Goal: Obtain resource: Obtain resource

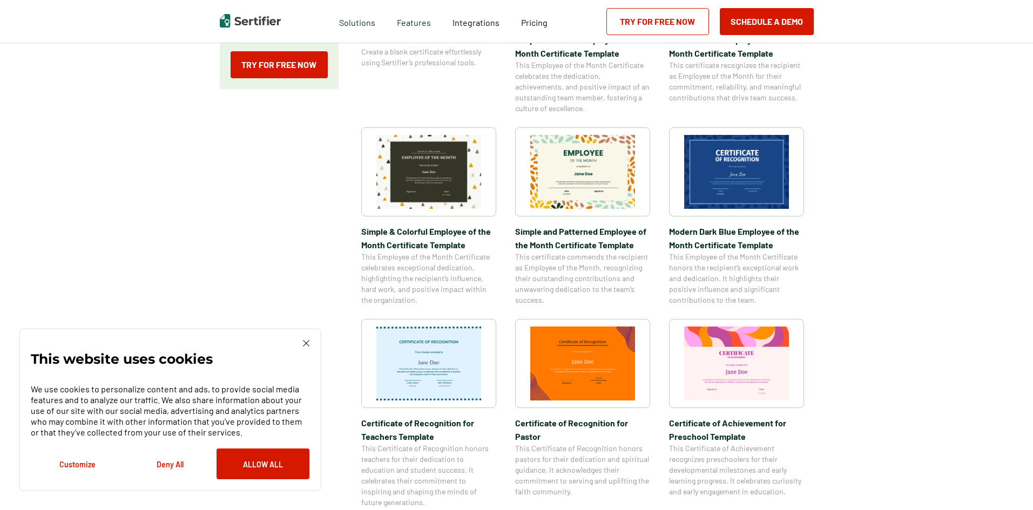
scroll to position [328, 0]
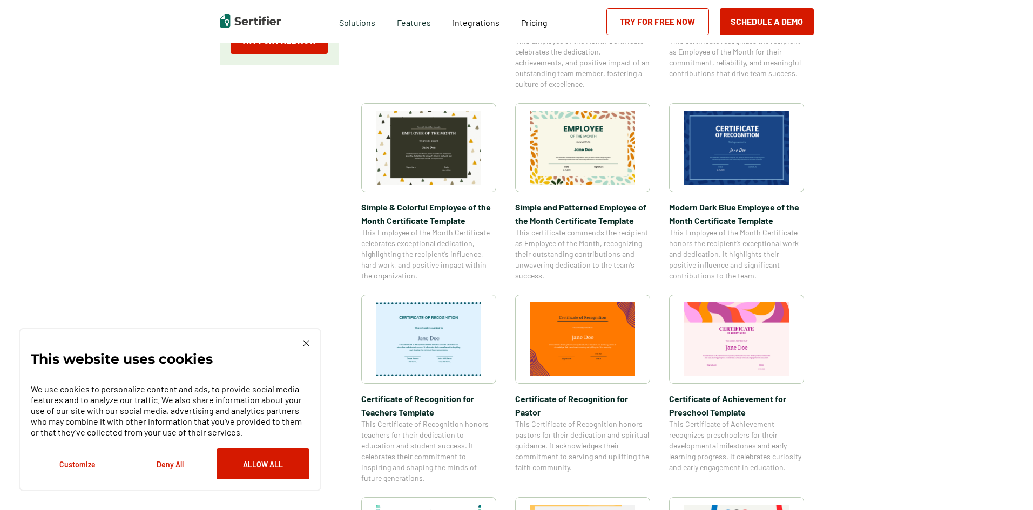
click at [565, 169] on img at bounding box center [582, 148] width 105 height 74
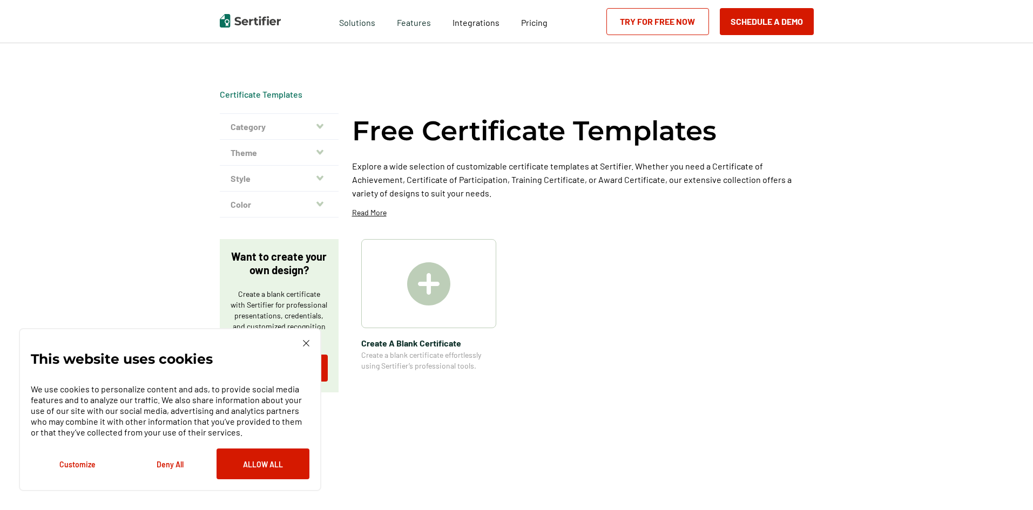
scroll to position [328, 0]
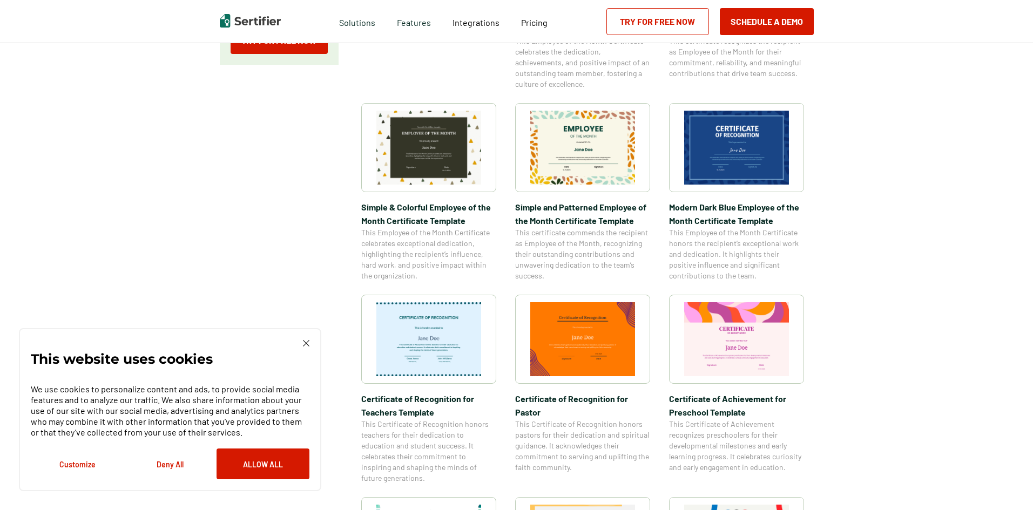
click at [82, 468] on button "Customize" at bounding box center [77, 464] width 93 height 31
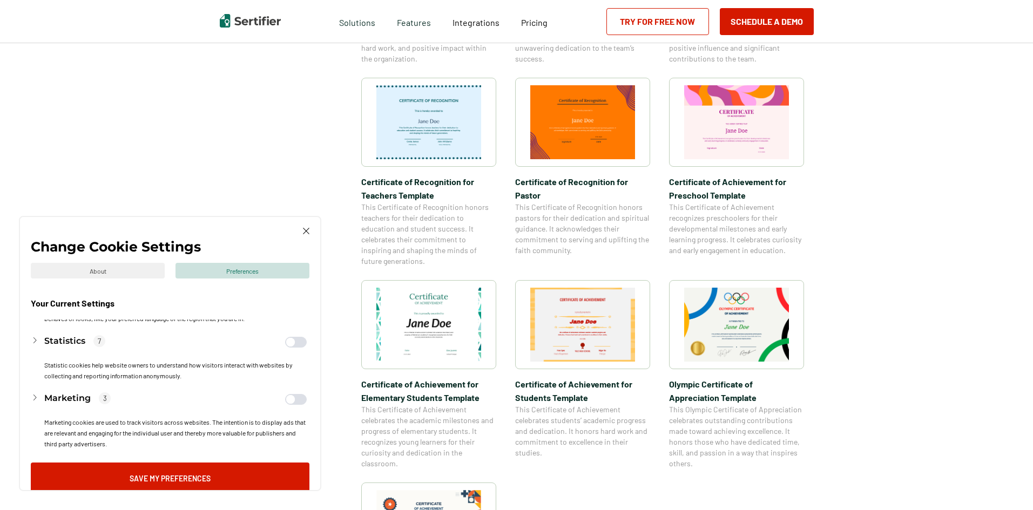
scroll to position [547, 0]
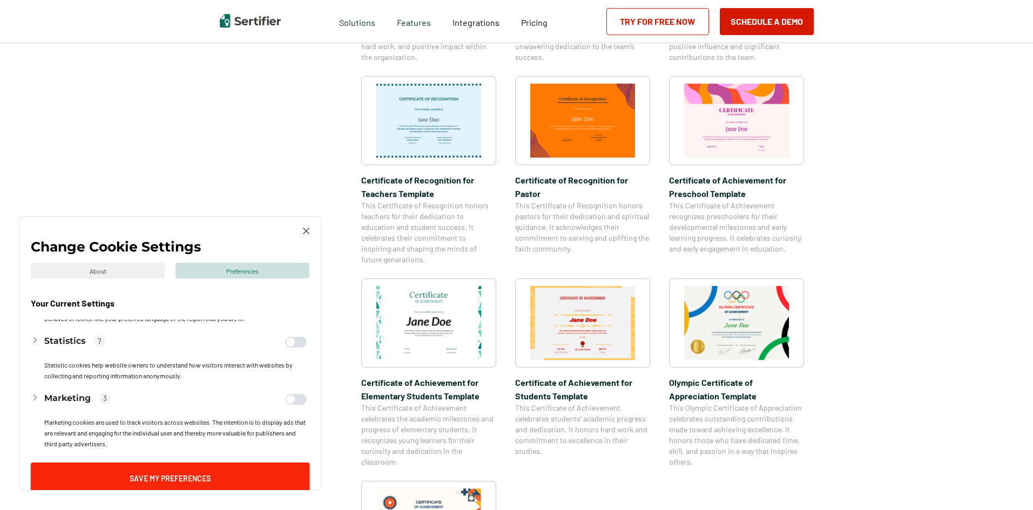
click at [212, 467] on button "Save My Preferences" at bounding box center [170, 478] width 279 height 31
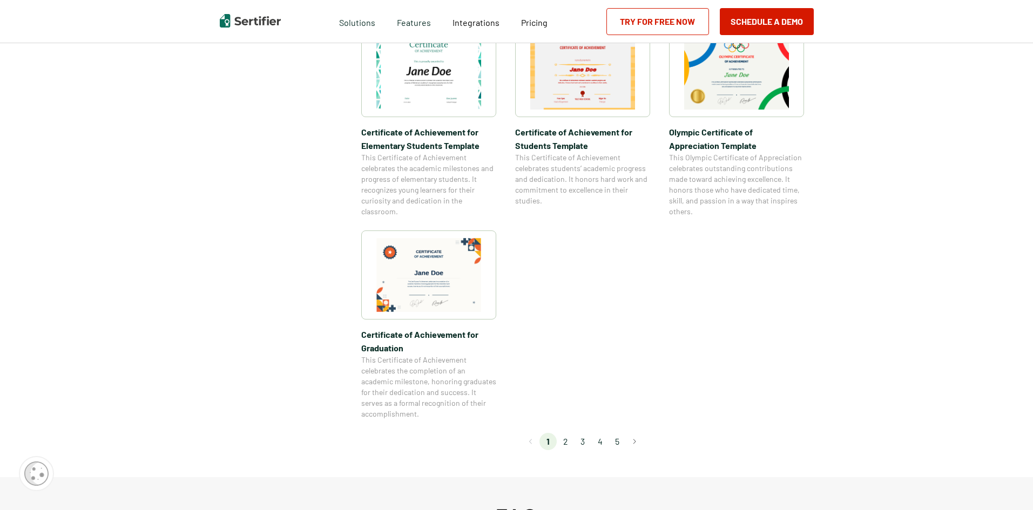
scroll to position [814, 0]
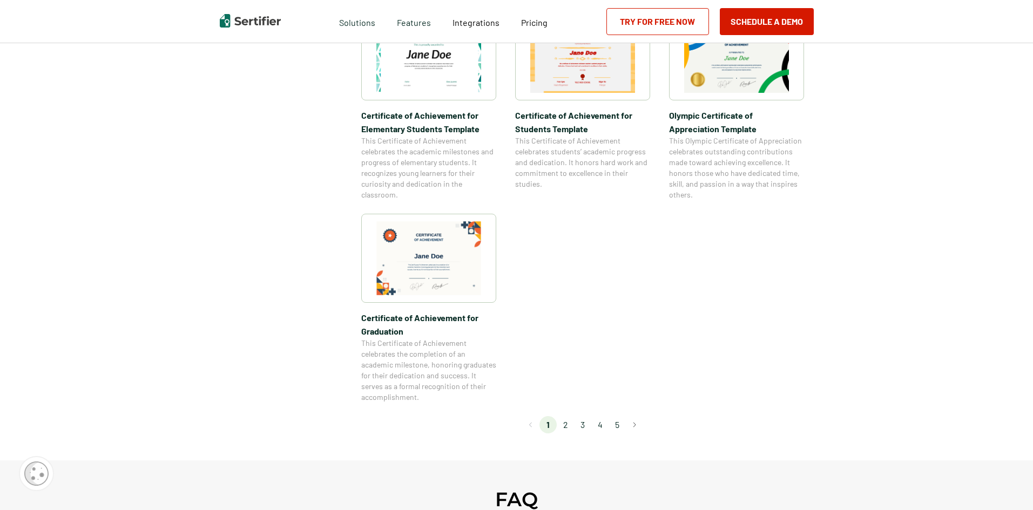
click at [565, 424] on li "2" at bounding box center [565, 424] width 17 height 17
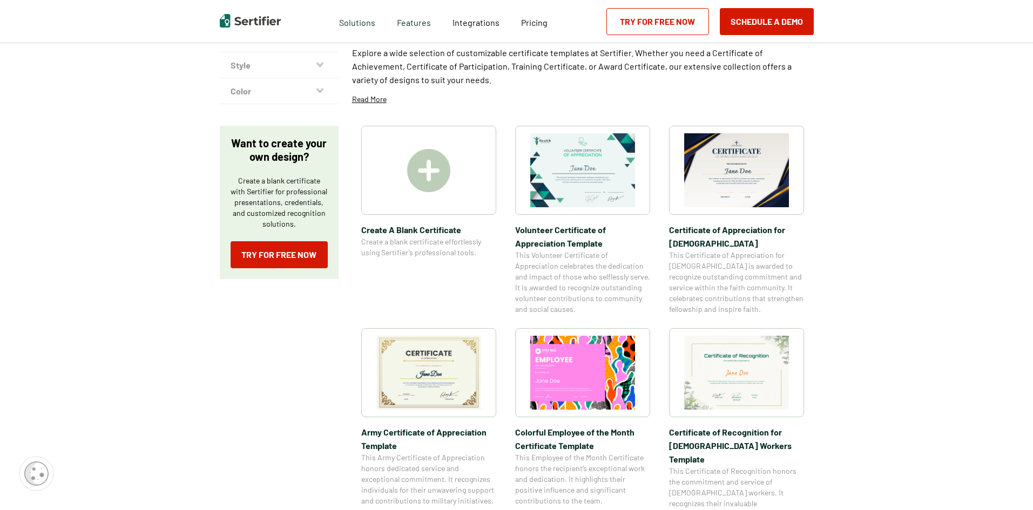
scroll to position [118, 0]
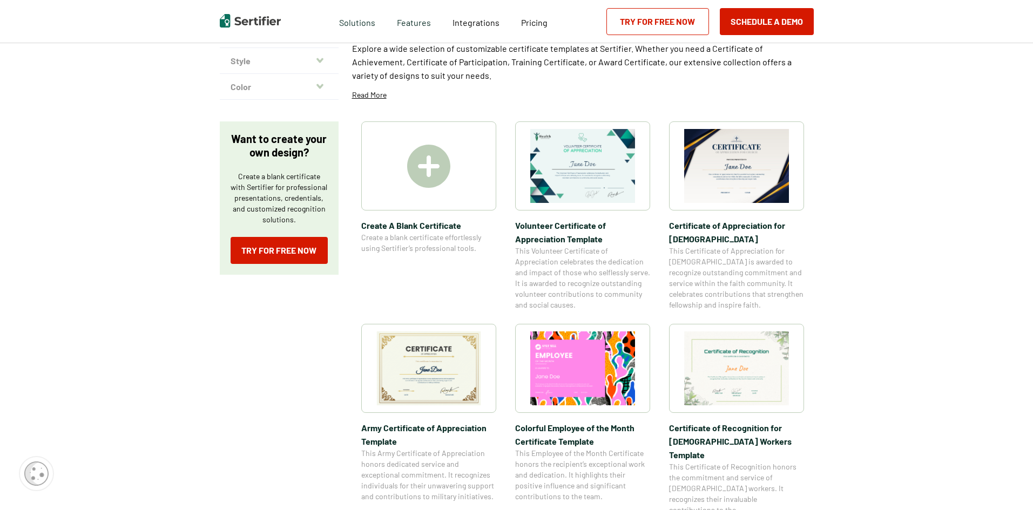
click at [436, 374] on img at bounding box center [429, 369] width 105 height 74
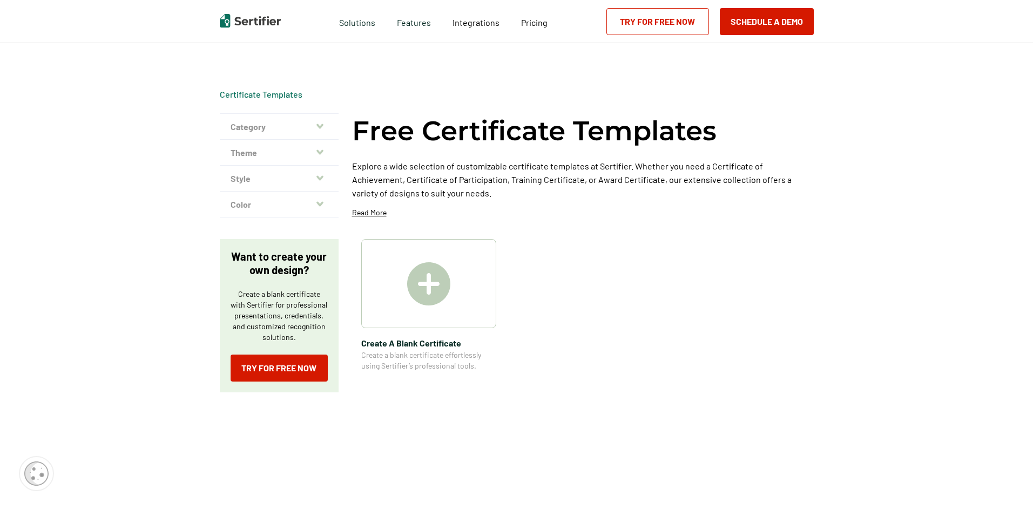
scroll to position [118, 0]
